Goal: Information Seeking & Learning: Learn about a topic

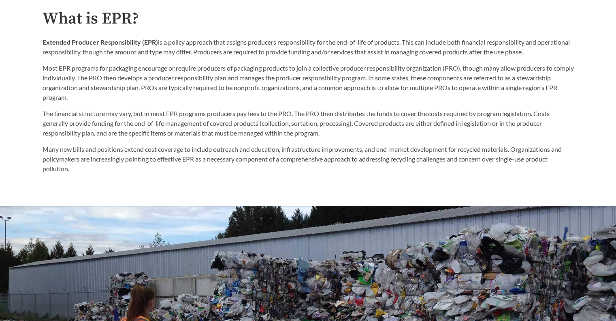
scroll to position [446, 0]
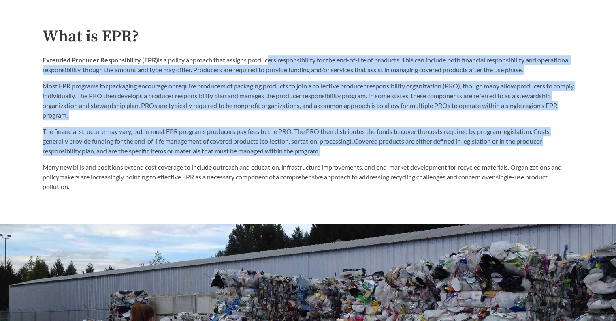
drag, startPoint x: 266, startPoint y: 61, endPoint x: 353, endPoint y: 149, distance: 123.5
click at [353, 149] on div "What is EPR? Extended Producer Responsibility (EPR) is a policy approach that a…" at bounding box center [309, 110] width 532 height 164
click at [353, 149] on p "The financial structure may vary, but in most EPR programs producers pay fees t…" at bounding box center [309, 140] width 532 height 29
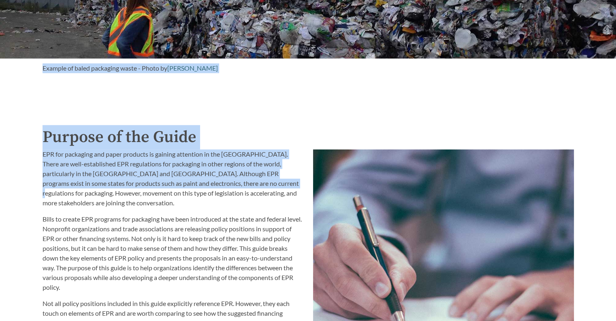
scroll to position [770, 0]
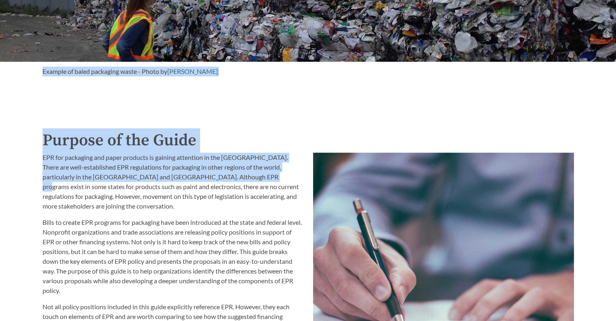
drag, startPoint x: 123, startPoint y: 249, endPoint x: 237, endPoint y: 180, distance: 133.3
click at [237, 180] on div "Introduction to the Guide for EPR Proposals Search the Guide [US_STATE] Introdu…" at bounding box center [308, 262] width 616 height 1971
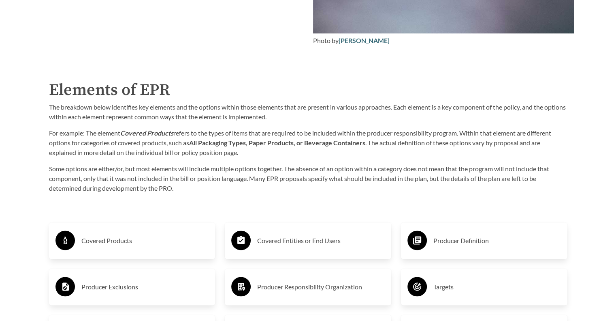
scroll to position [1216, 0]
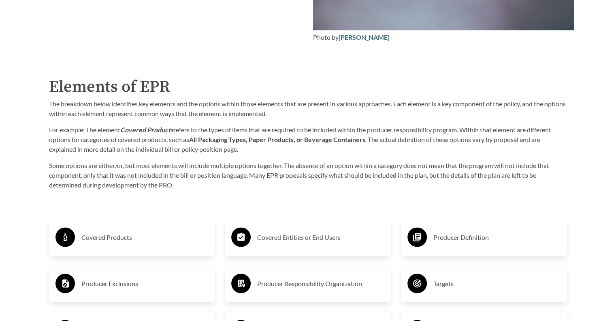
click at [175, 250] on div "Covered Products" at bounding box center [132, 237] width 167 height 36
click at [169, 242] on h3 "Covered Products" at bounding box center [145, 237] width 128 height 13
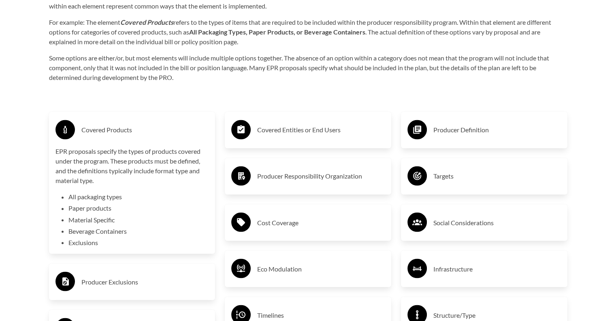
scroll to position [1337, 0]
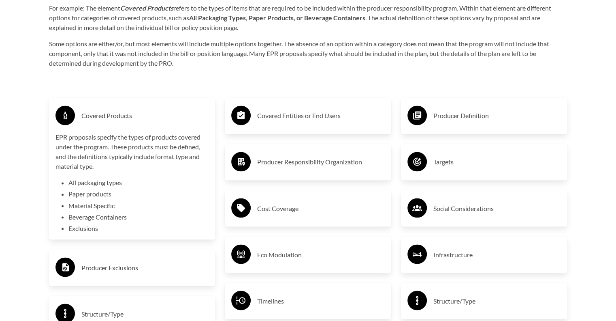
click at [86, 226] on li "Exclusions" at bounding box center [138, 228] width 141 height 10
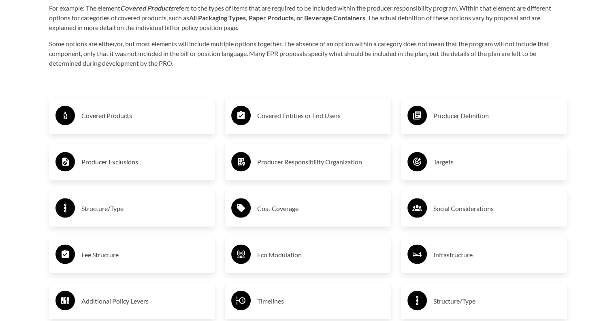
click at [121, 158] on h3 "Producer Exclusions" at bounding box center [145, 161] width 128 height 13
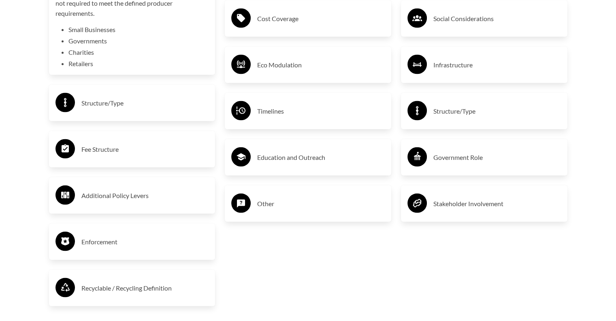
scroll to position [1580, 0]
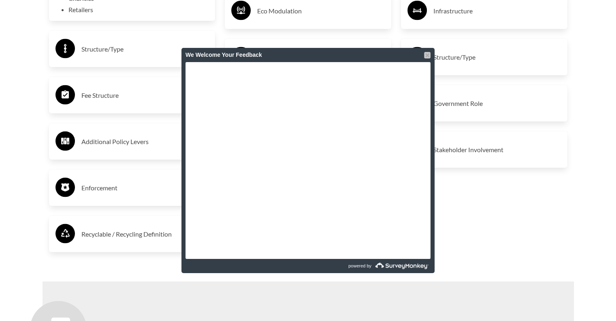
click at [429, 55] on div at bounding box center [427, 55] width 6 height 6
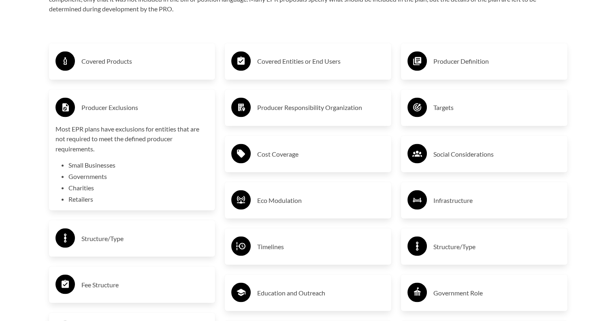
scroll to position [1378, 0]
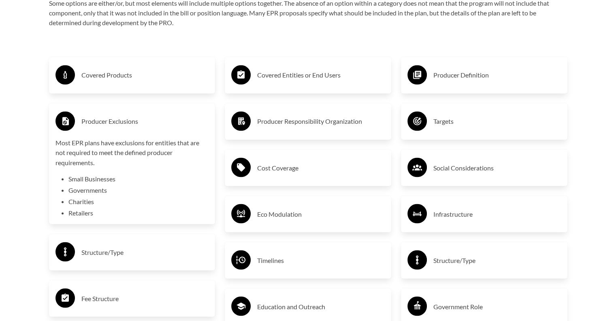
click at [312, 127] on h3 "Producer Responsibility Organization" at bounding box center [321, 121] width 128 height 13
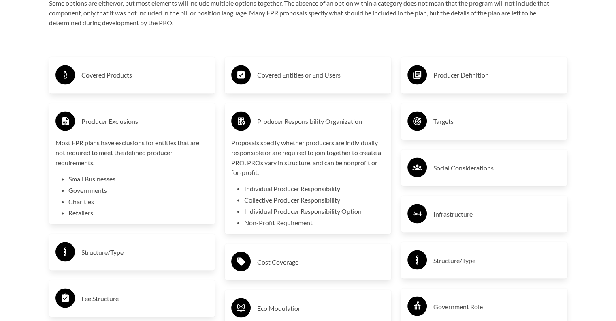
click at [329, 81] on h3 "Covered Entities or End Users" at bounding box center [321, 74] width 128 height 13
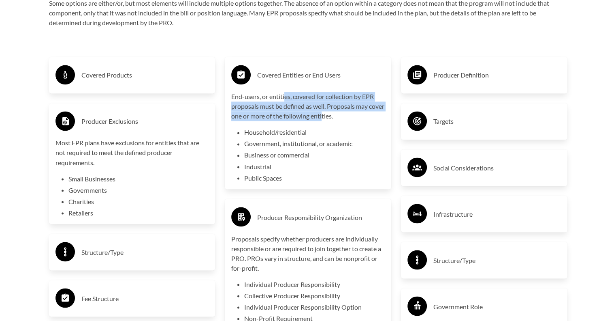
drag, startPoint x: 285, startPoint y: 98, endPoint x: 340, endPoint y: 119, distance: 58.9
click at [340, 119] on p "End-users, or entities, covered for collection by EPR proposals must be defined…" at bounding box center [308, 106] width 154 height 29
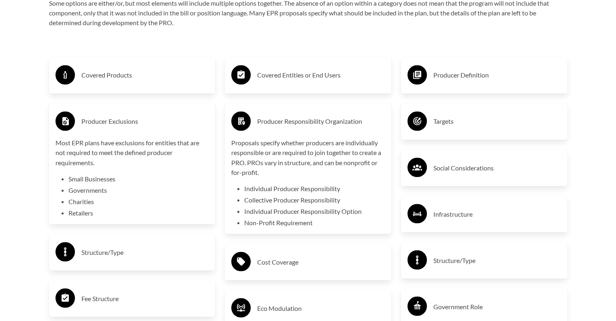
click at [451, 78] on h3 "Producer Definition" at bounding box center [498, 74] width 128 height 13
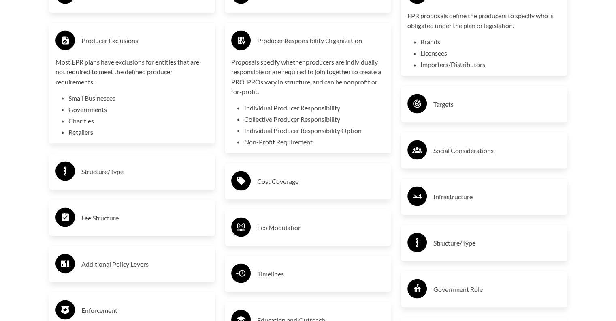
scroll to position [1459, 0]
click at [473, 97] on div "Targets" at bounding box center [485, 104] width 154 height 24
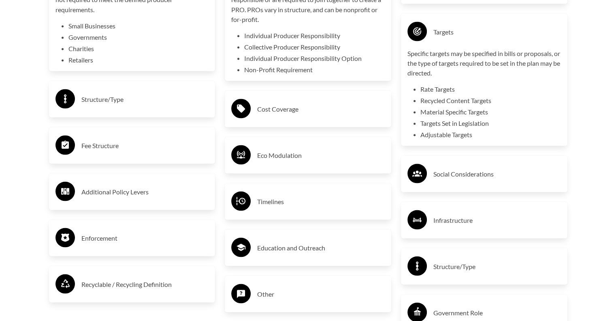
scroll to position [1540, 0]
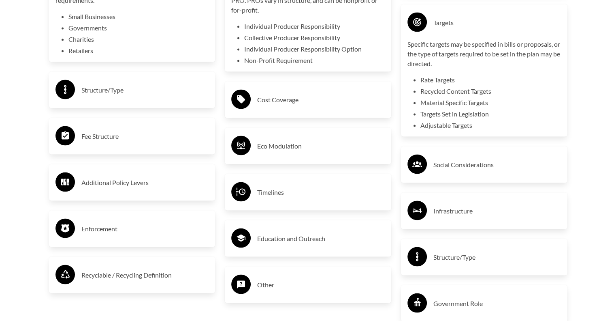
click at [492, 174] on div "Social Considerations" at bounding box center [485, 164] width 154 height 24
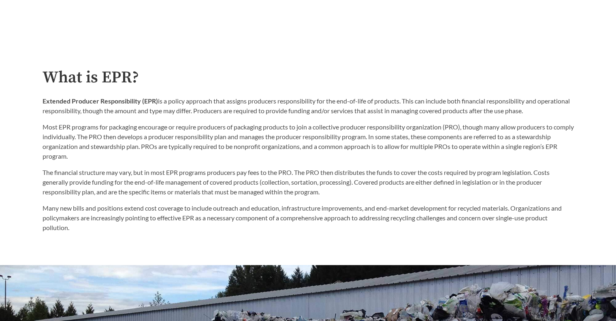
scroll to position [405, 0]
drag, startPoint x: 46, startPoint y: 101, endPoint x: 569, endPoint y: 111, distance: 522.9
click at [569, 111] on p "Extended Producer Responsibility (EPR) is a policy approach that assigns produc…" at bounding box center [309, 105] width 532 height 19
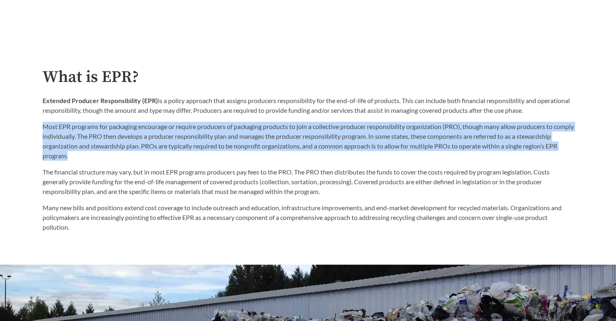
drag, startPoint x: 44, startPoint y: 126, endPoint x: 219, endPoint y: 155, distance: 177.1
click at [219, 155] on p "Most EPR programs for packaging encourage or require producers of packaging pro…" at bounding box center [309, 141] width 532 height 39
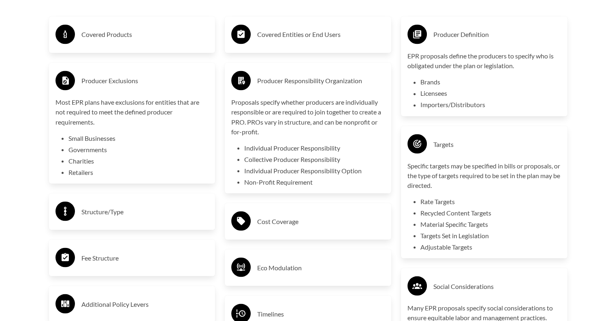
scroll to position [1499, 0]
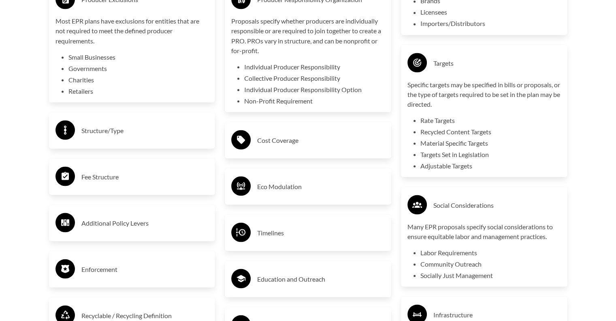
click at [263, 139] on h3 "Cost Coverage" at bounding box center [321, 139] width 128 height 13
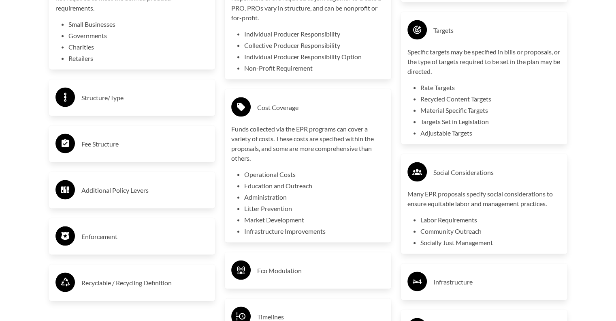
scroll to position [1580, 0]
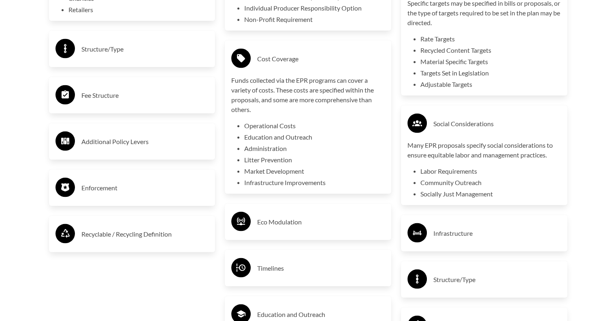
click at [138, 105] on div "Fee Structure" at bounding box center [133, 95] width 154 height 24
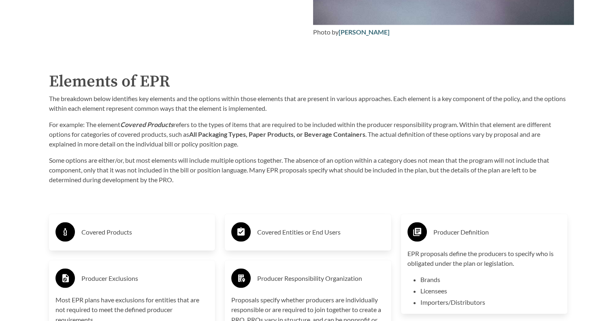
scroll to position [1256, 0]
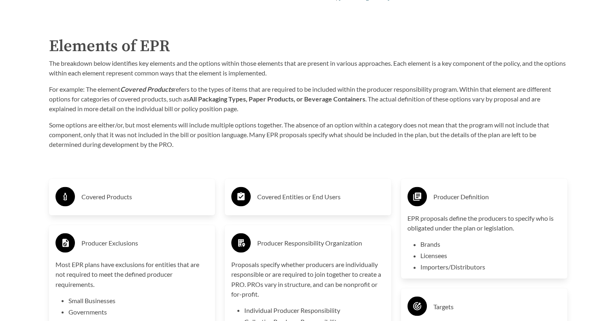
click at [141, 202] on h3 "Covered Products" at bounding box center [145, 196] width 128 height 13
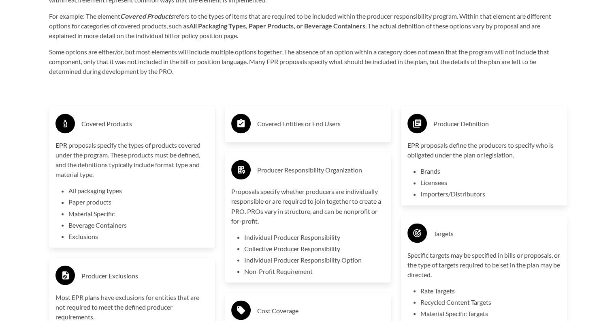
scroll to position [1378, 0]
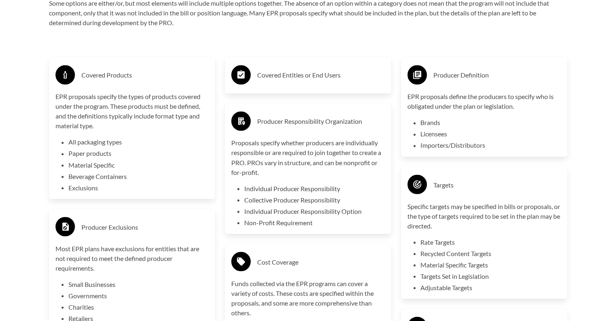
click at [149, 215] on div "Producer Exclusions" at bounding box center [133, 227] width 154 height 24
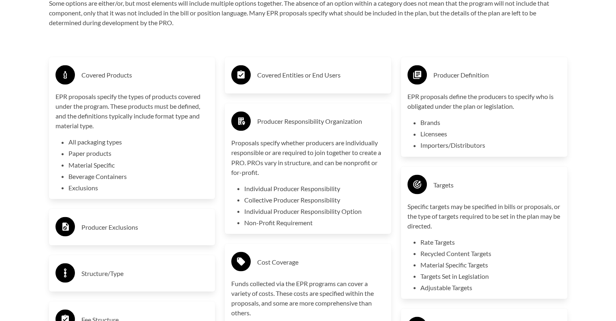
click at [149, 215] on div "Producer Exclusions" at bounding box center [133, 227] width 154 height 24
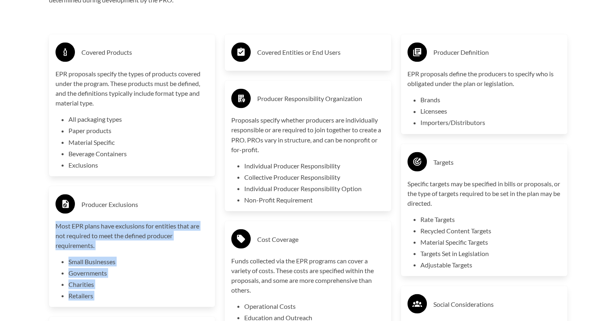
scroll to position [1459, 0]
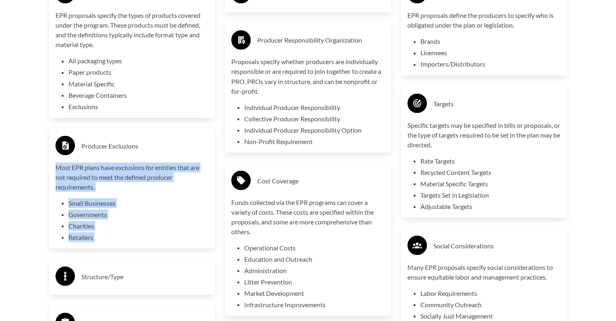
click at [150, 216] on li "Governments" at bounding box center [138, 214] width 141 height 10
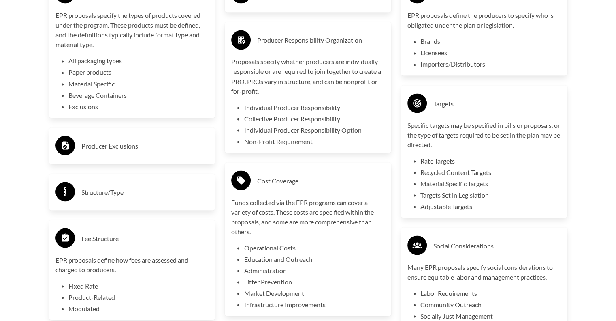
click at [141, 149] on h3 "Producer Exclusions" at bounding box center [145, 145] width 128 height 13
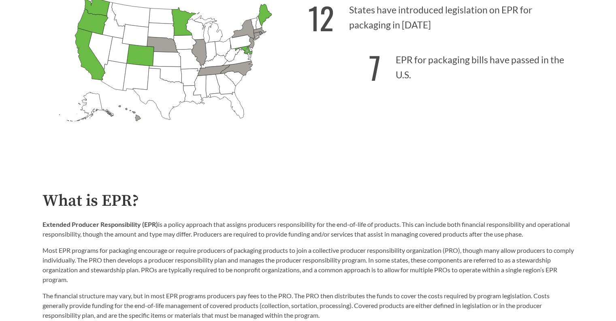
scroll to position [284, 0]
